Goal: Task Accomplishment & Management: Use online tool/utility

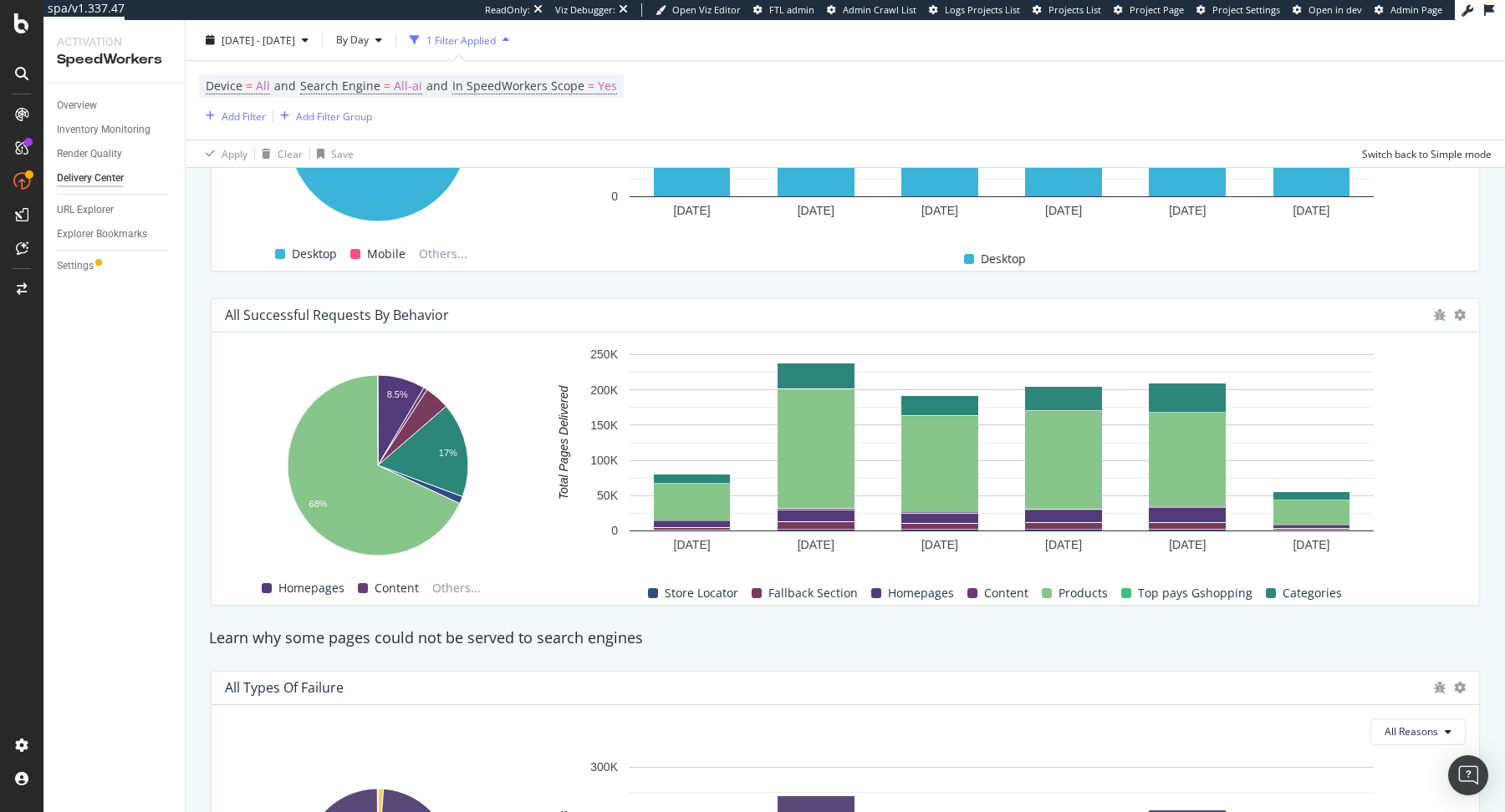
scroll to position [1484, 0]
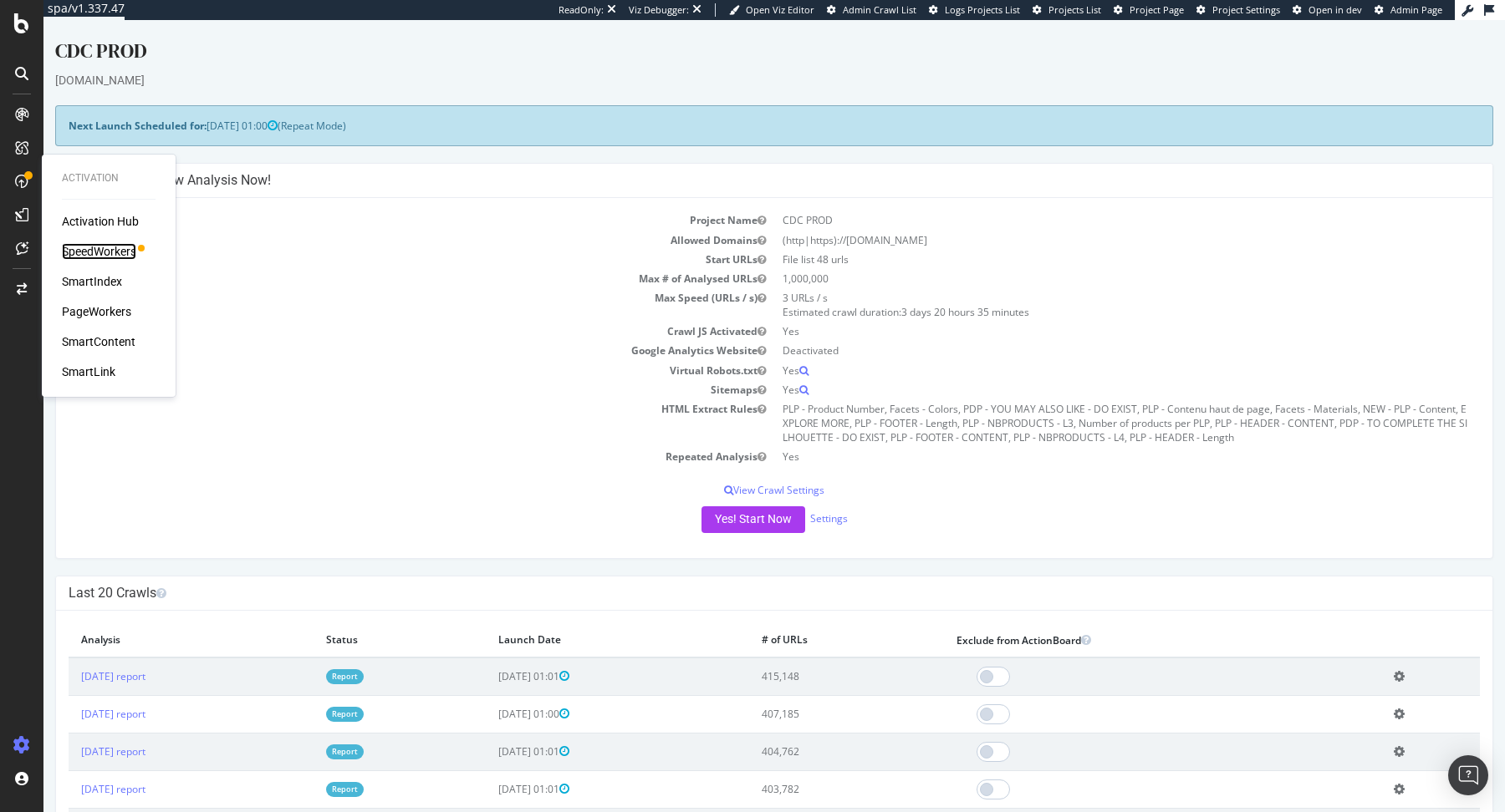
click at [111, 245] on div "SpeedWorkers" at bounding box center [99, 252] width 75 height 17
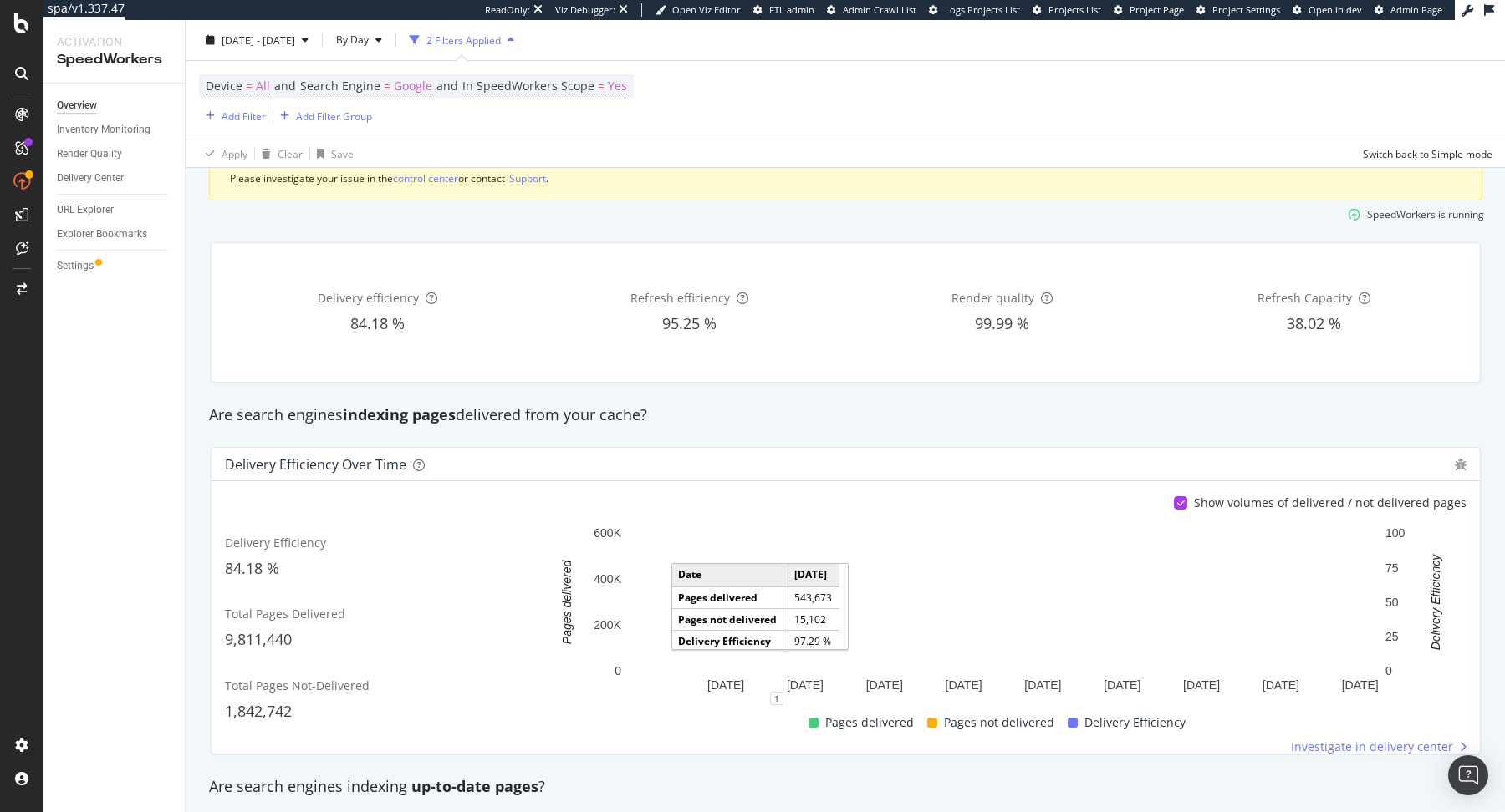
scroll to position [82, 0]
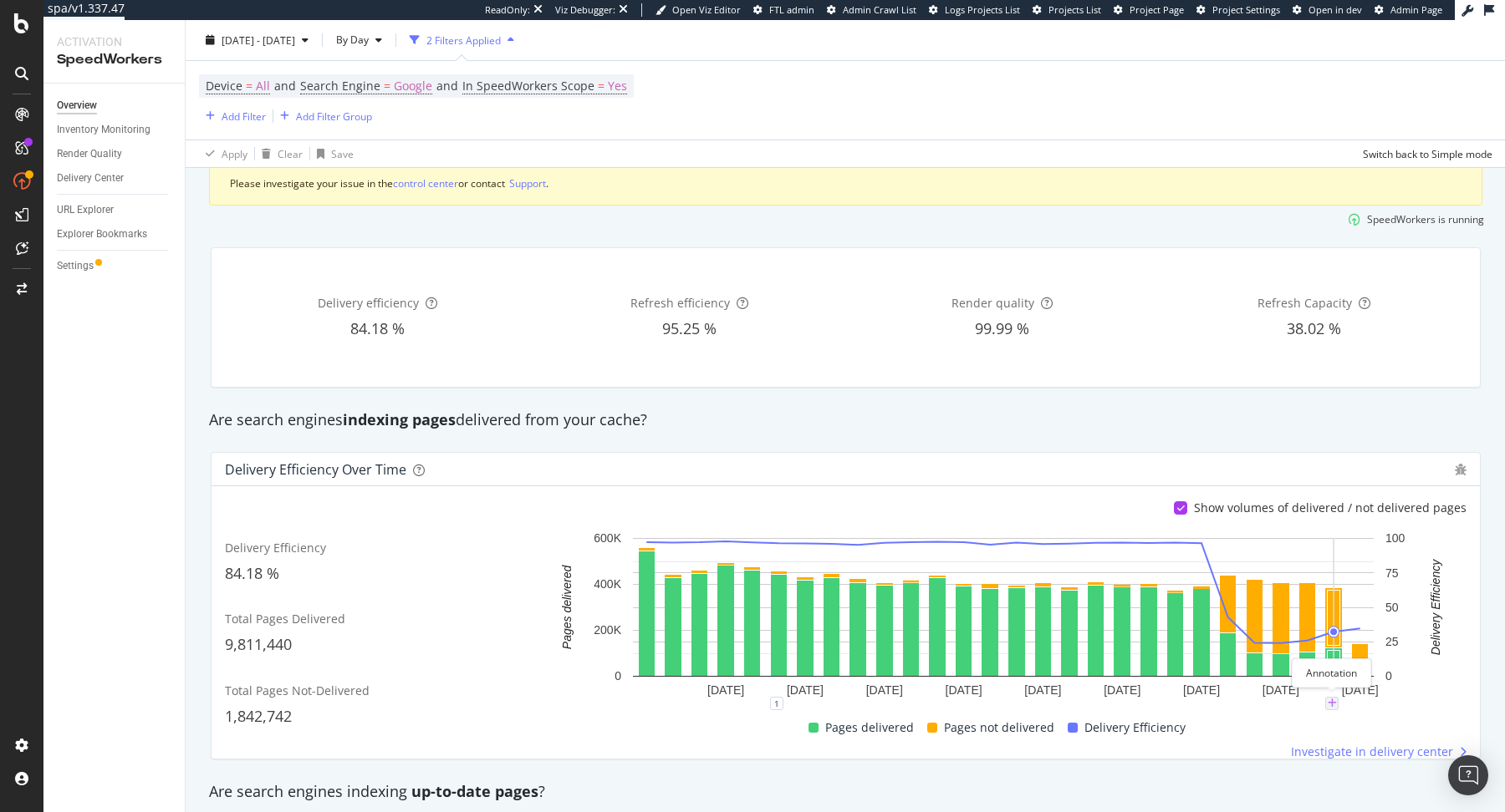
click at [1335, 706] on div "plus" at bounding box center [1333, 704] width 14 height 14
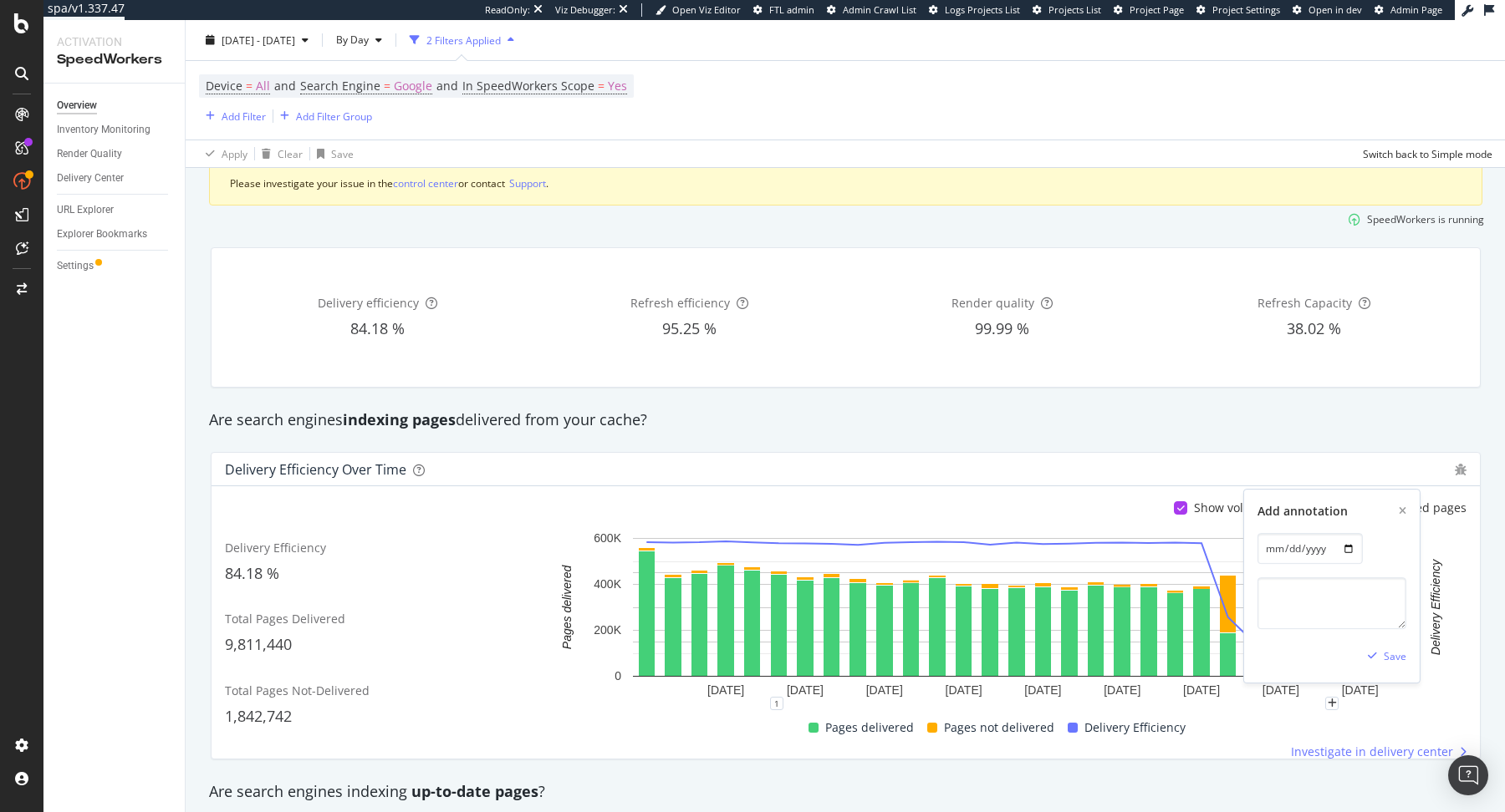
click at [1319, 630] on div "Add annotation 2025-09-29 Save" at bounding box center [1332, 586] width 176 height 193
click at [1318, 624] on textarea at bounding box center [1333, 603] width 149 height 51
click at [1392, 599] on textarea "Changement prix "babies"" at bounding box center [1333, 603] width 149 height 51
type textarea "Changement prix "babies" & ForceRefresh"
click at [1392, 658] on div "Save" at bounding box center [1395, 656] width 22 height 15
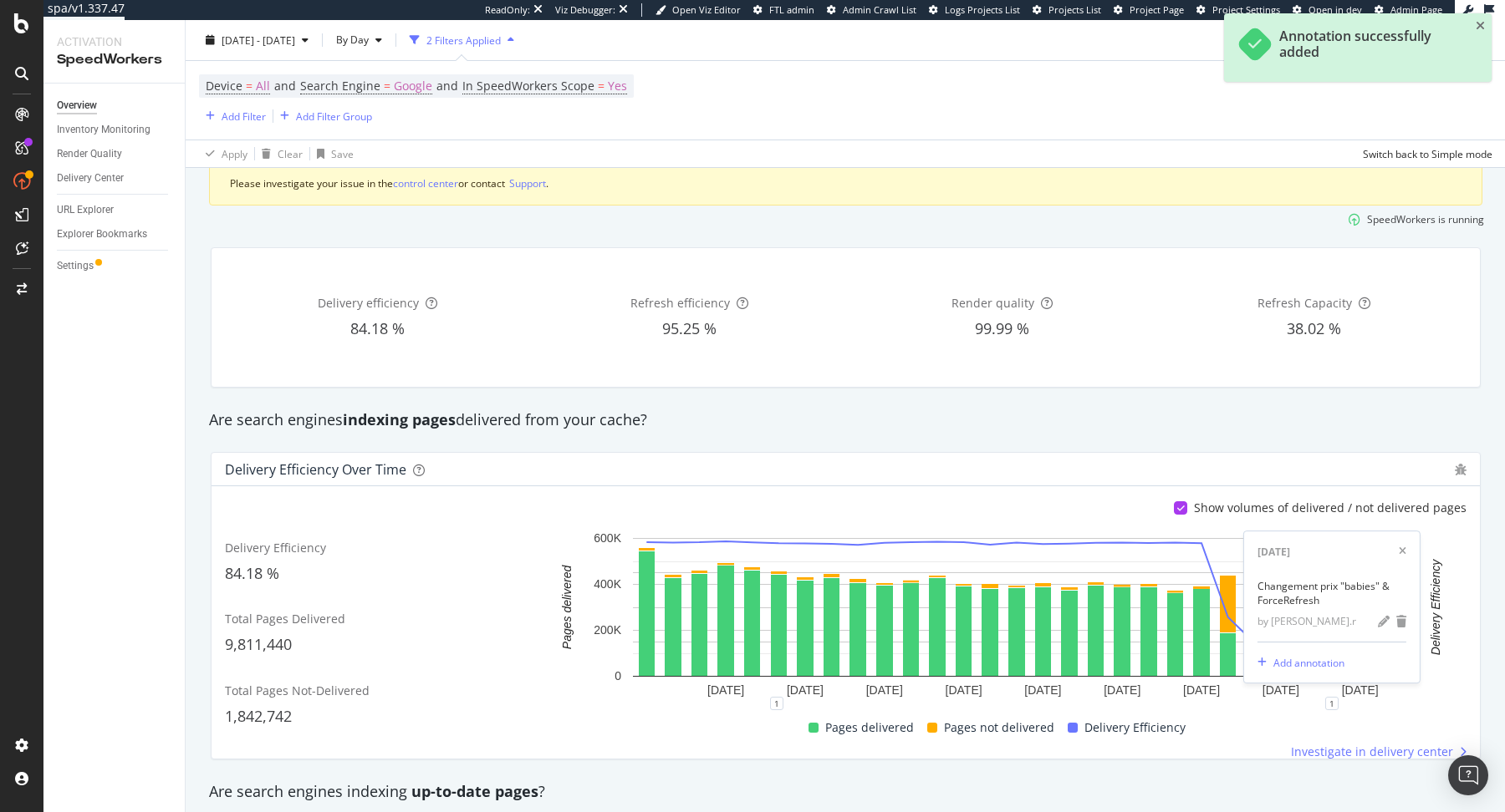
click at [1094, 401] on div "Are search engines indexing pages delivered from your cache?" at bounding box center [846, 420] width 1291 height 39
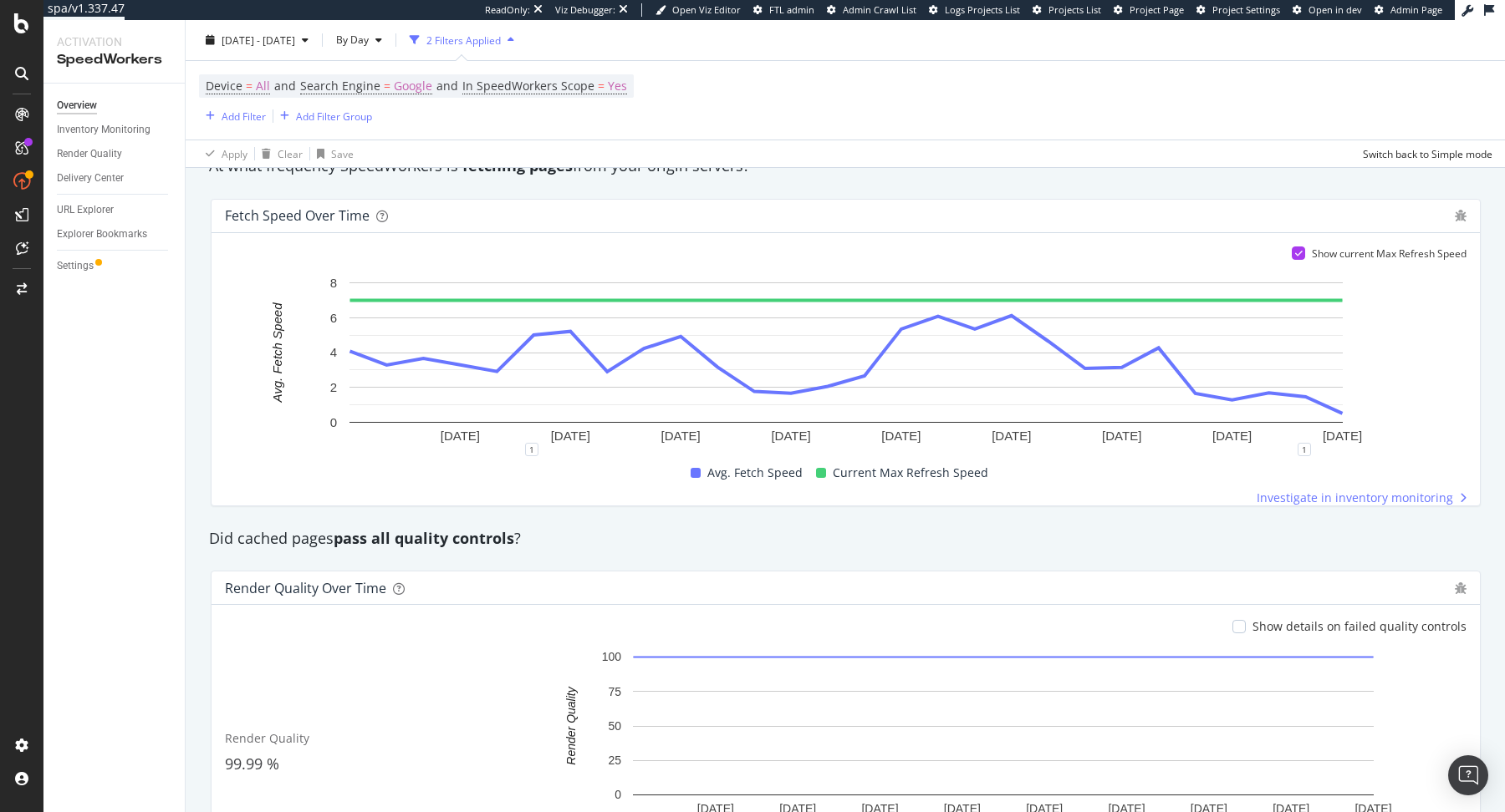
scroll to position [1083, 0]
click at [75, 210] on div "URL Explorer" at bounding box center [85, 210] width 57 height 17
